Goal: Information Seeking & Learning: Find specific page/section

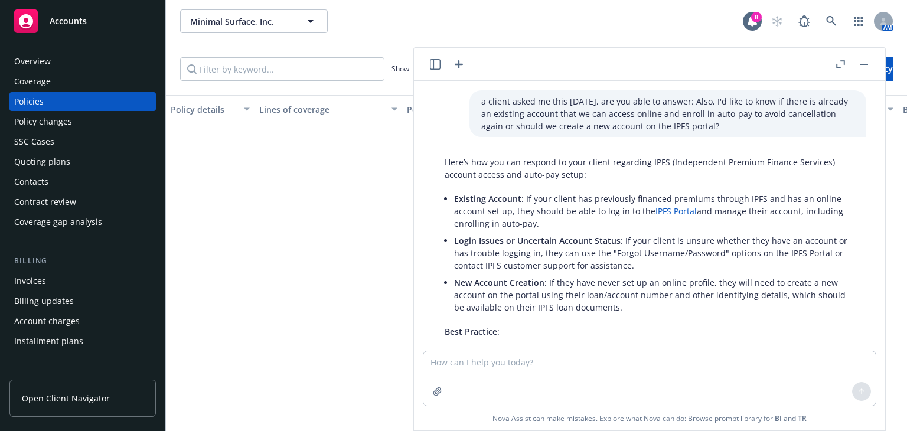
click at [475, 17] on div "Minimal Surface, Inc. Minimal Surface, Inc." at bounding box center [461, 21] width 563 height 24
click at [835, 17] on icon at bounding box center [831, 21] width 11 height 11
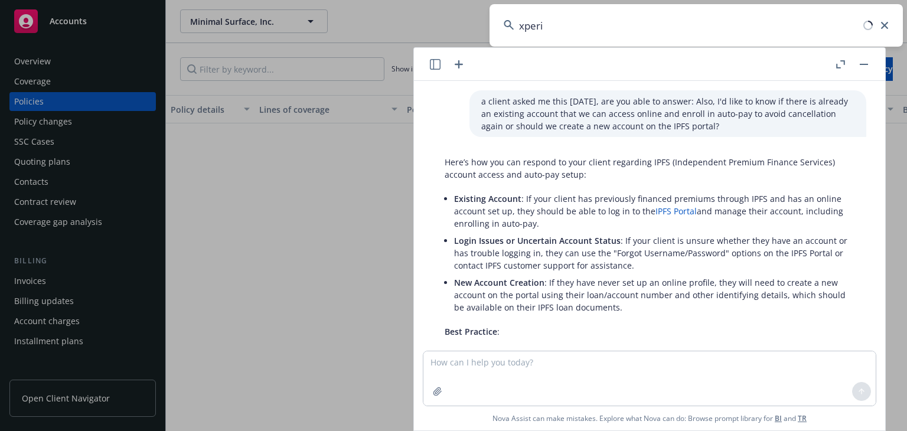
type input "xperie"
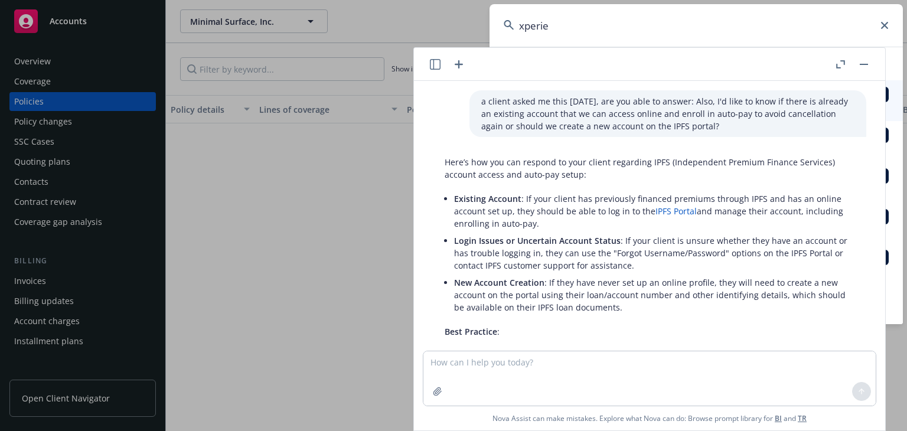
click at [863, 69] on button "button" at bounding box center [864, 64] width 14 height 14
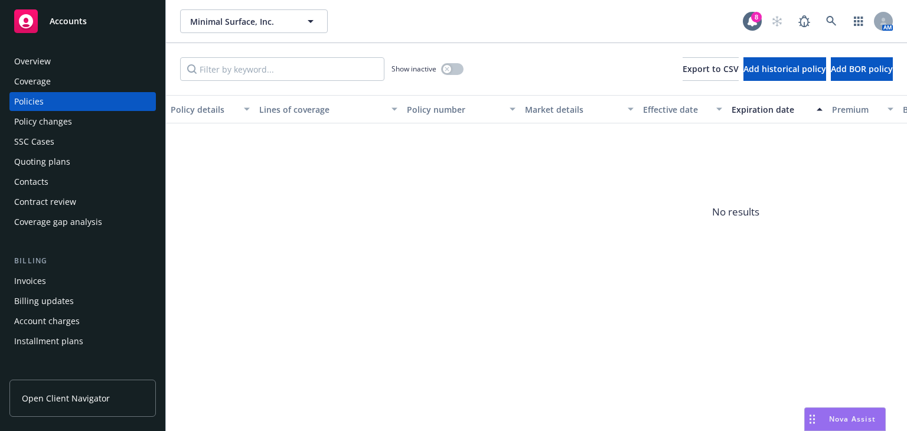
click at [71, 11] on div "Accounts" at bounding box center [82, 21] width 137 height 24
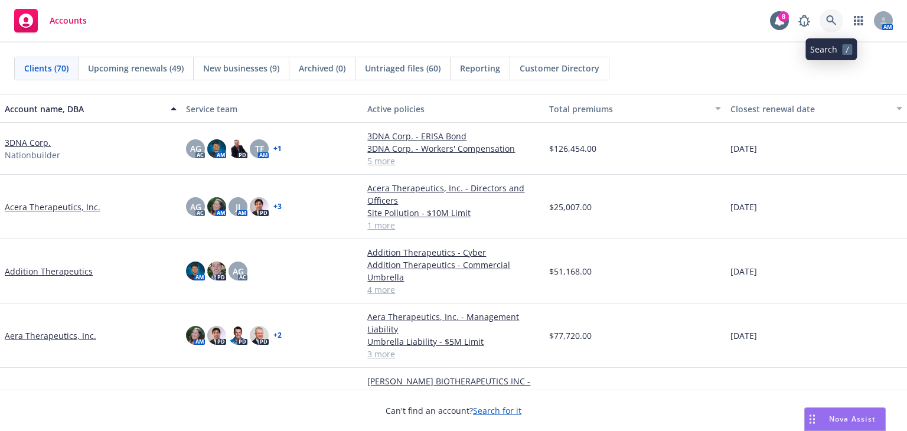
click at [836, 17] on icon at bounding box center [831, 20] width 11 height 11
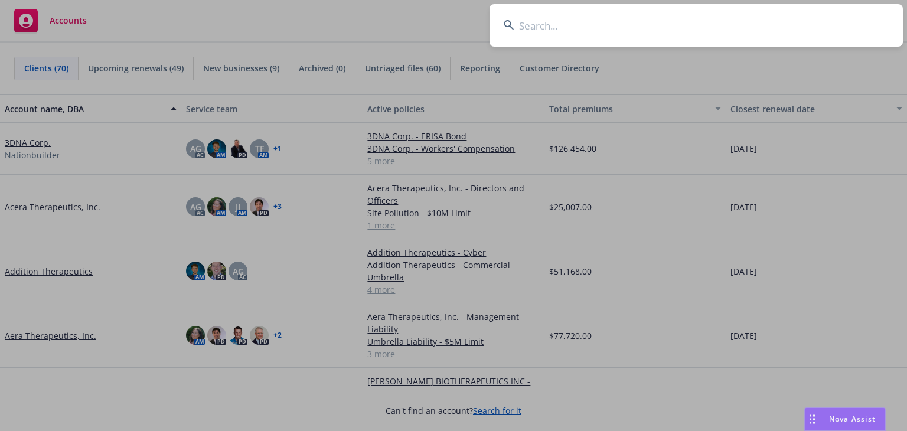
type input "e"
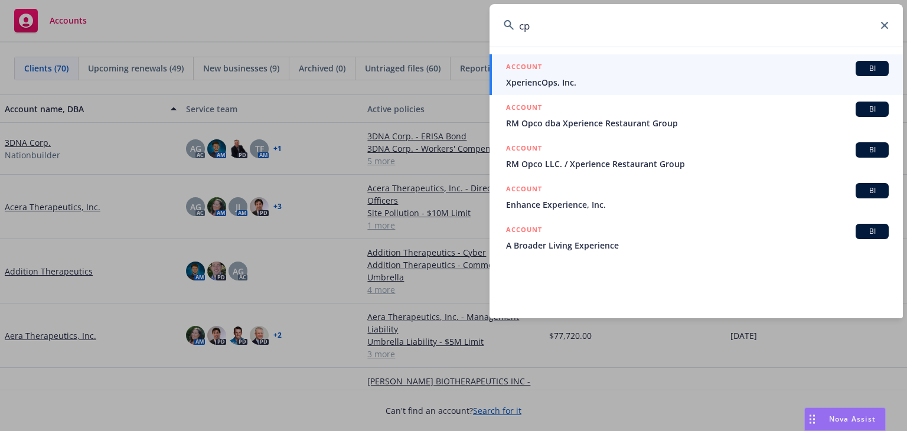
type input "c"
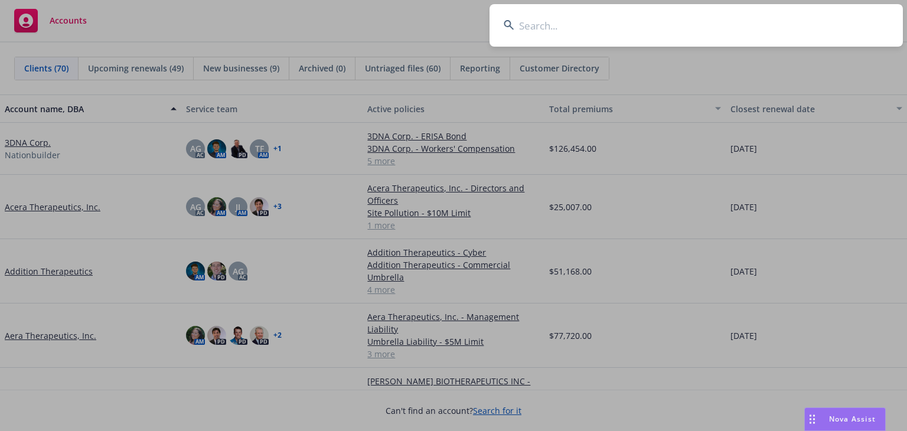
type input "z"
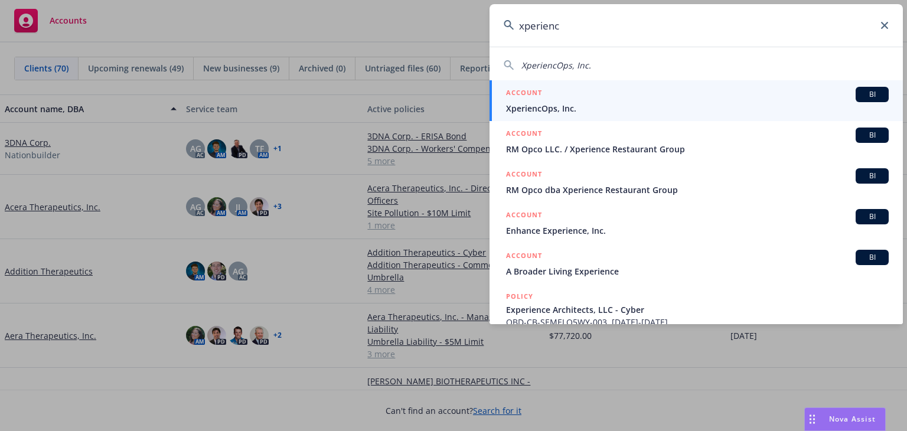
type input "xperienc"
click at [628, 106] on span "XperiencOps, Inc." at bounding box center [697, 108] width 383 height 12
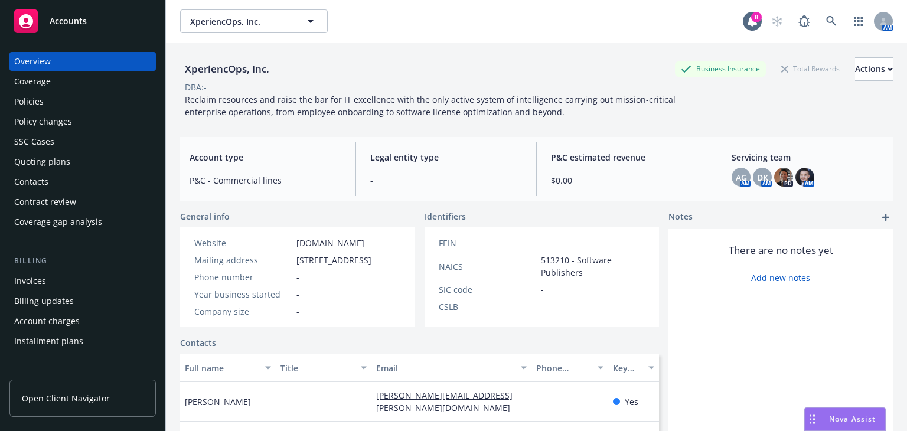
click at [66, 157] on div "Quoting plans" at bounding box center [42, 161] width 56 height 19
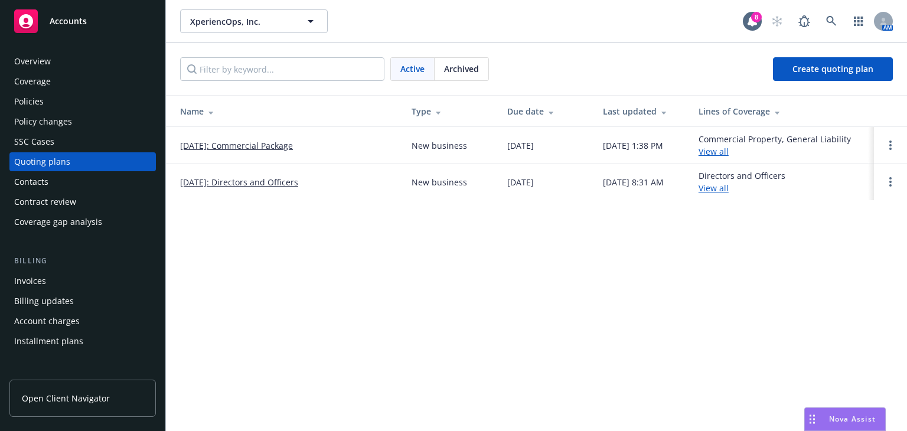
click at [276, 147] on link "[DATE]: Commercial Package" at bounding box center [236, 145] width 113 height 12
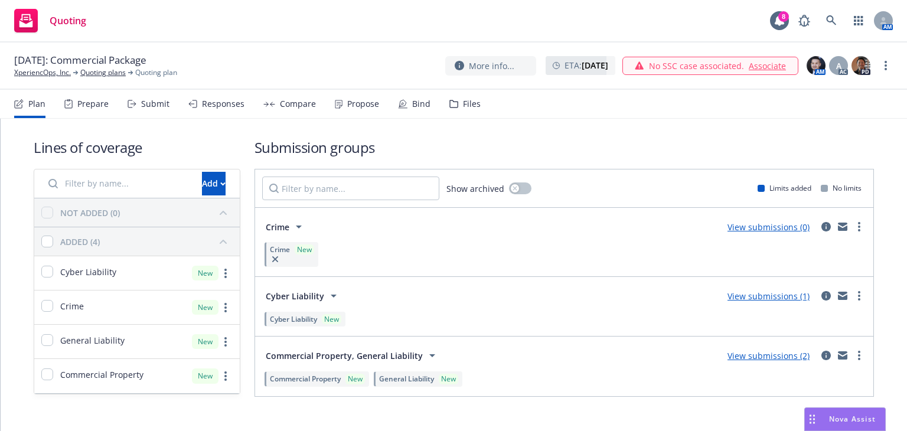
click at [460, 112] on div "Files" at bounding box center [464, 104] width 31 height 28
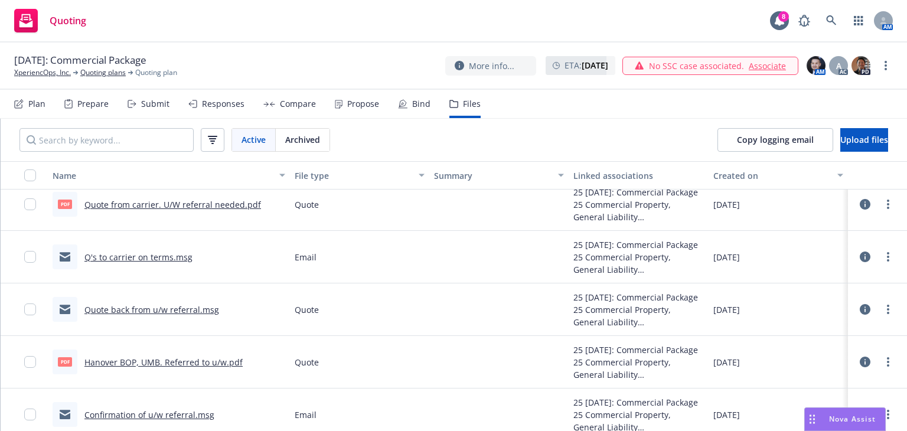
scroll to position [1625, 0]
click at [200, 357] on link "Hanover BOP, UMB. Referred to u/w.pdf" at bounding box center [163, 360] width 158 height 11
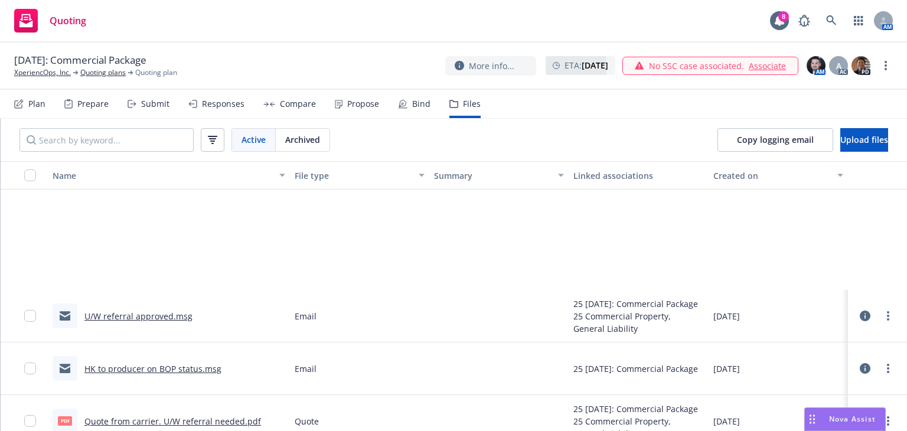
scroll to position [1570, 0]
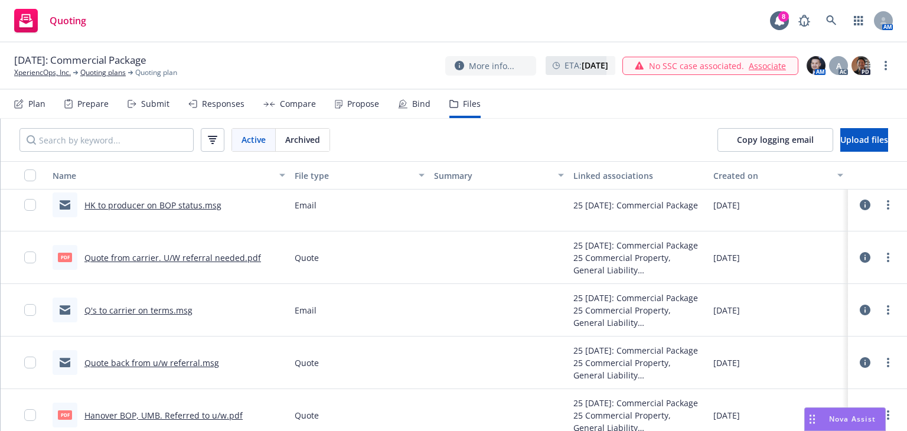
click at [106, 80] on div "08/31/2025: Commercial Package XperiencOps, Inc. Quoting plans Quoting plan Mor…" at bounding box center [453, 66] width 907 height 47
click at [104, 74] on link "Quoting plans" at bounding box center [102, 72] width 45 height 11
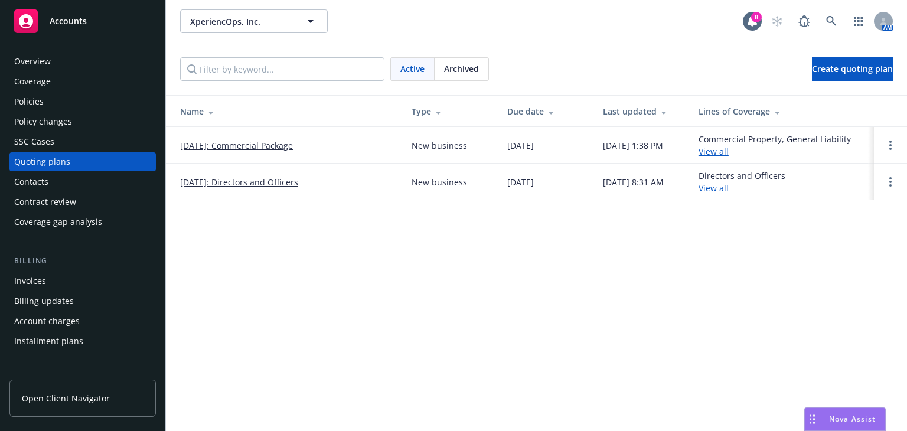
click at [265, 182] on link "[DATE]: Directors and Officers" at bounding box center [239, 182] width 118 height 12
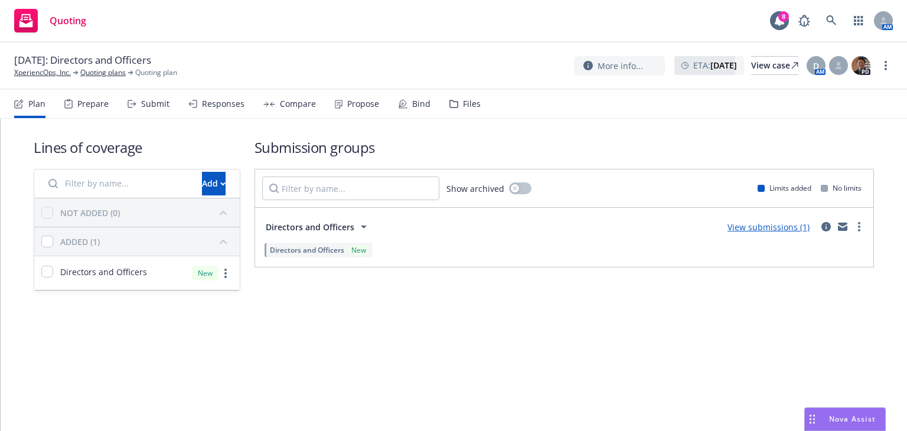
click at [454, 105] on icon at bounding box center [454, 103] width 8 height 7
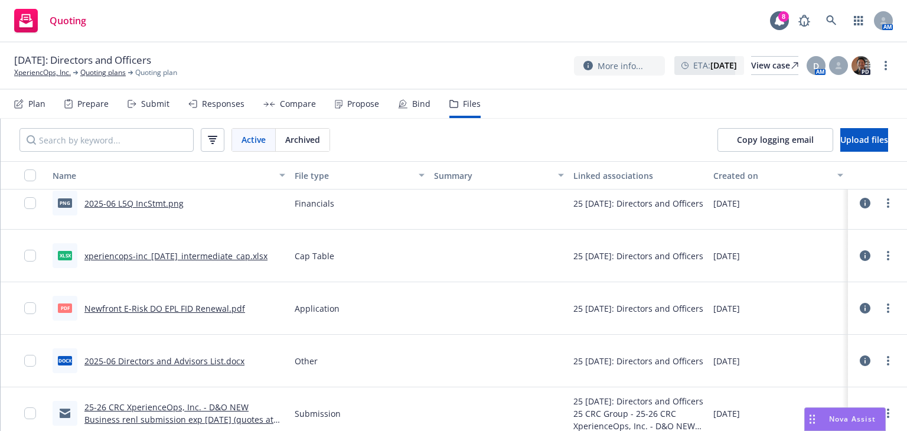
scroll to position [183, 0]
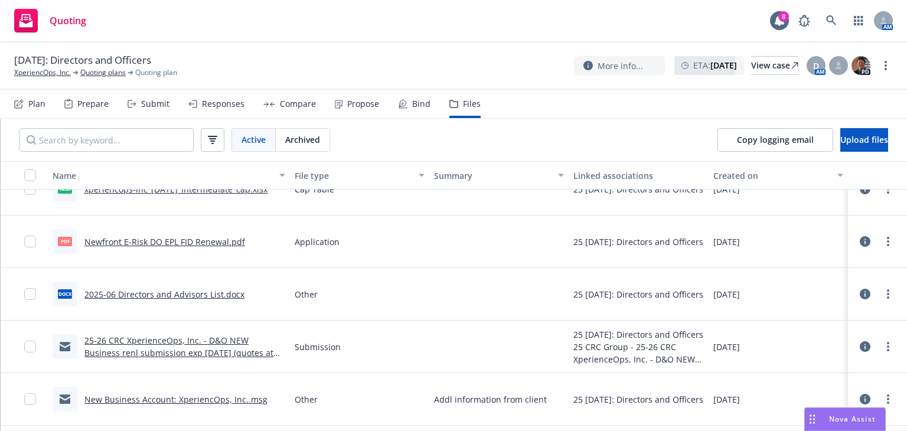
click at [205, 241] on link "Newfront E-Risk DO EPL FID Renewal.pdf" at bounding box center [164, 241] width 161 height 11
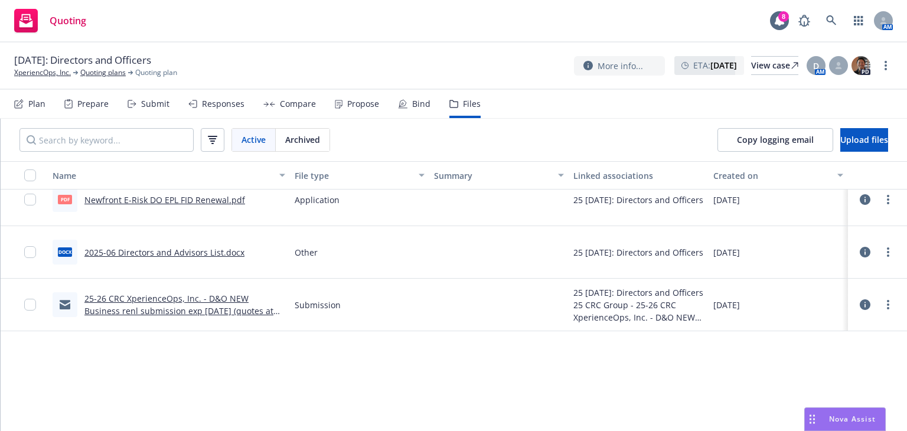
scroll to position [0, 0]
